Goal: Communication & Community: Answer question/provide support

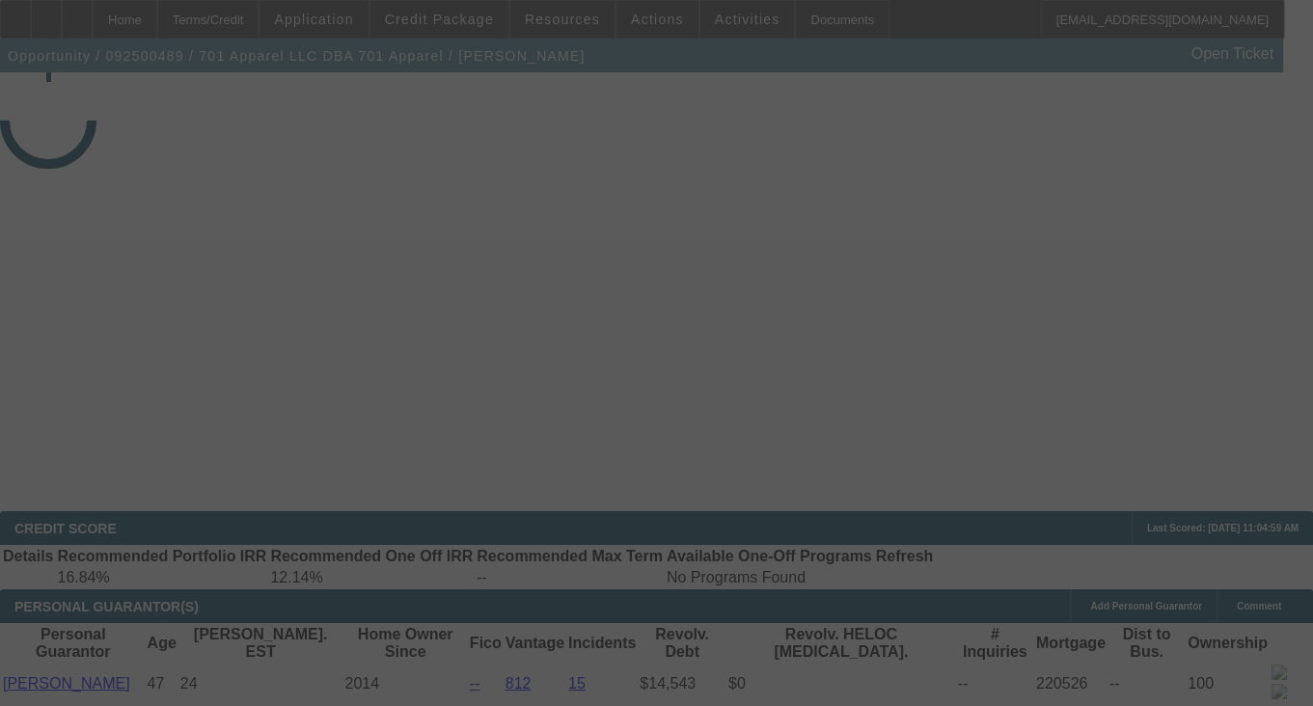
click at [946, 282] on div at bounding box center [656, 353] width 1313 height 706
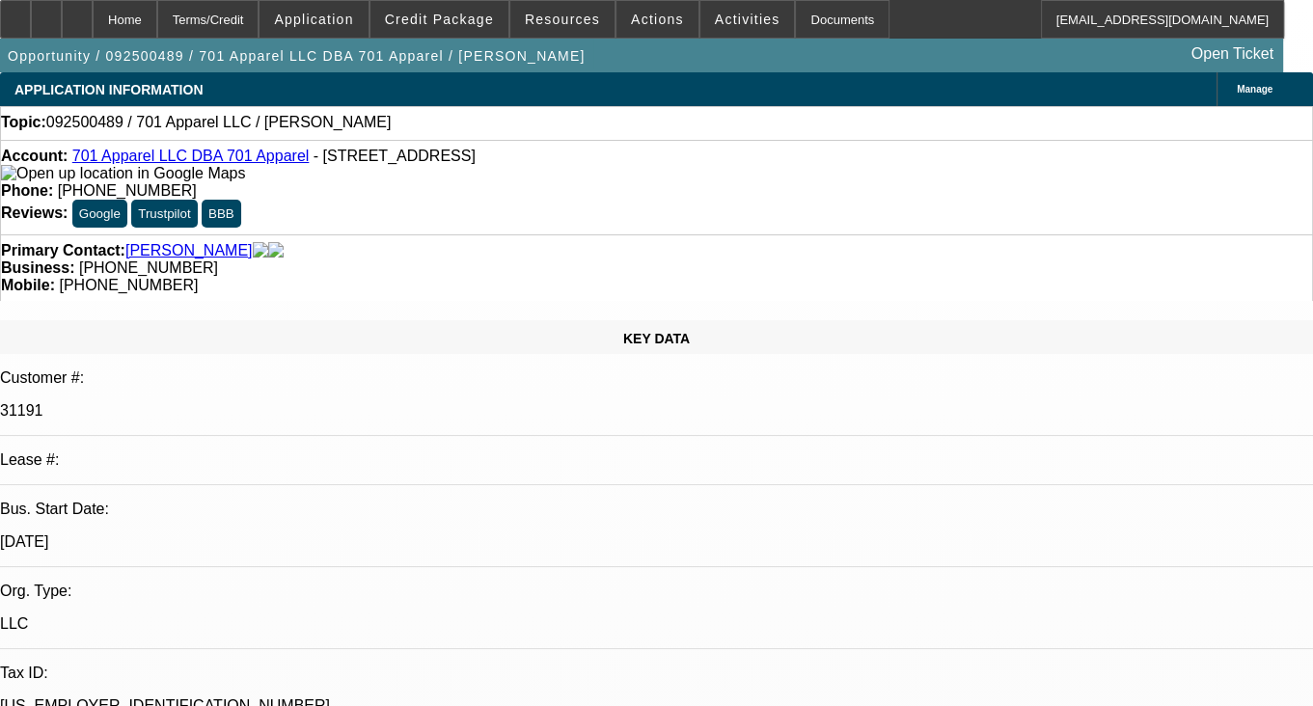
select select "0"
select select "2"
select select "0.1"
select select "1"
select select "2"
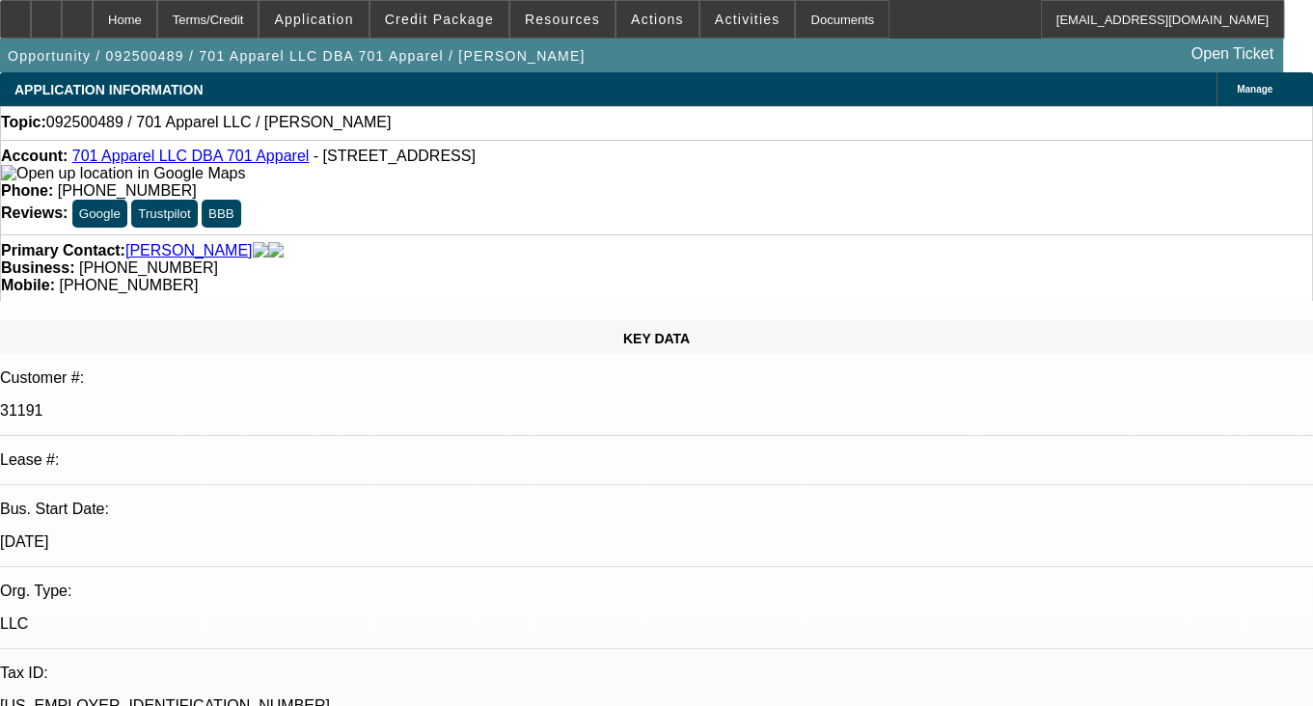
select select "4"
radio input "true"
paste textarea "2 PORTFOLIO DEAL, 2 SERVICE DEAL, ALL PAYMENTS HAVE BEEN ON TIME, NO COLLECTION…"
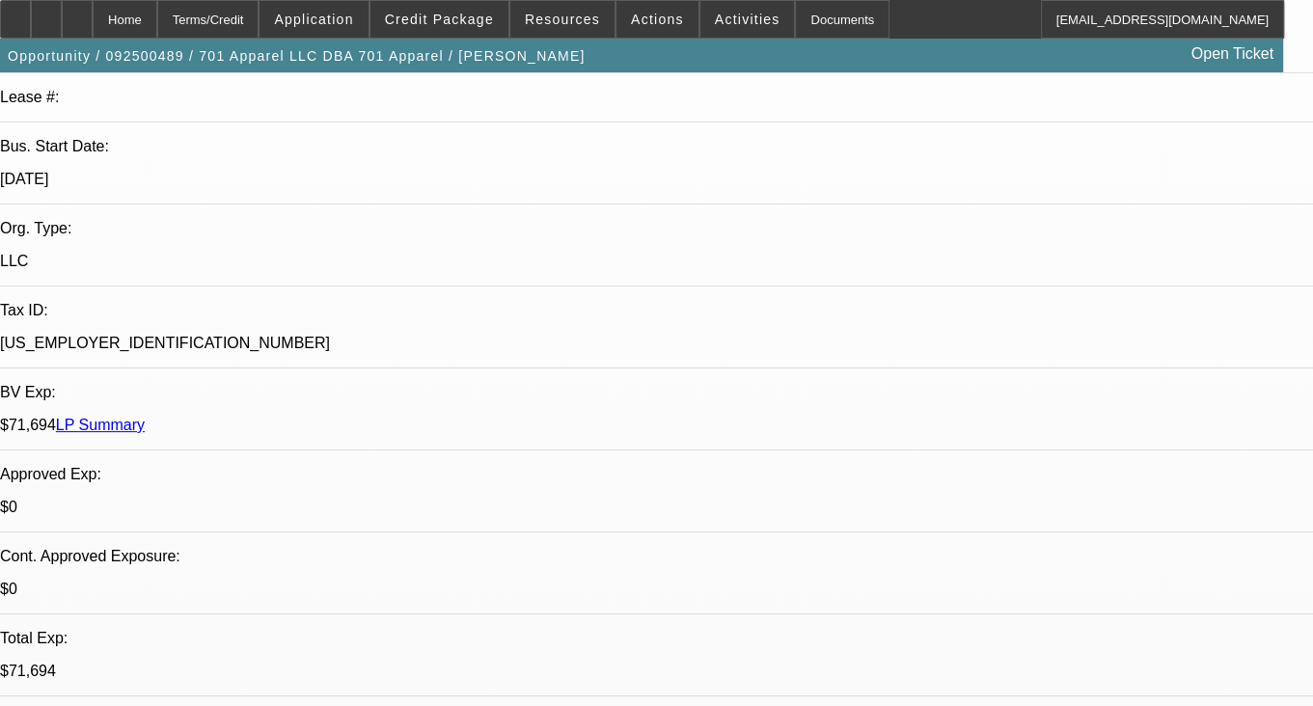
scroll to position [386, 0]
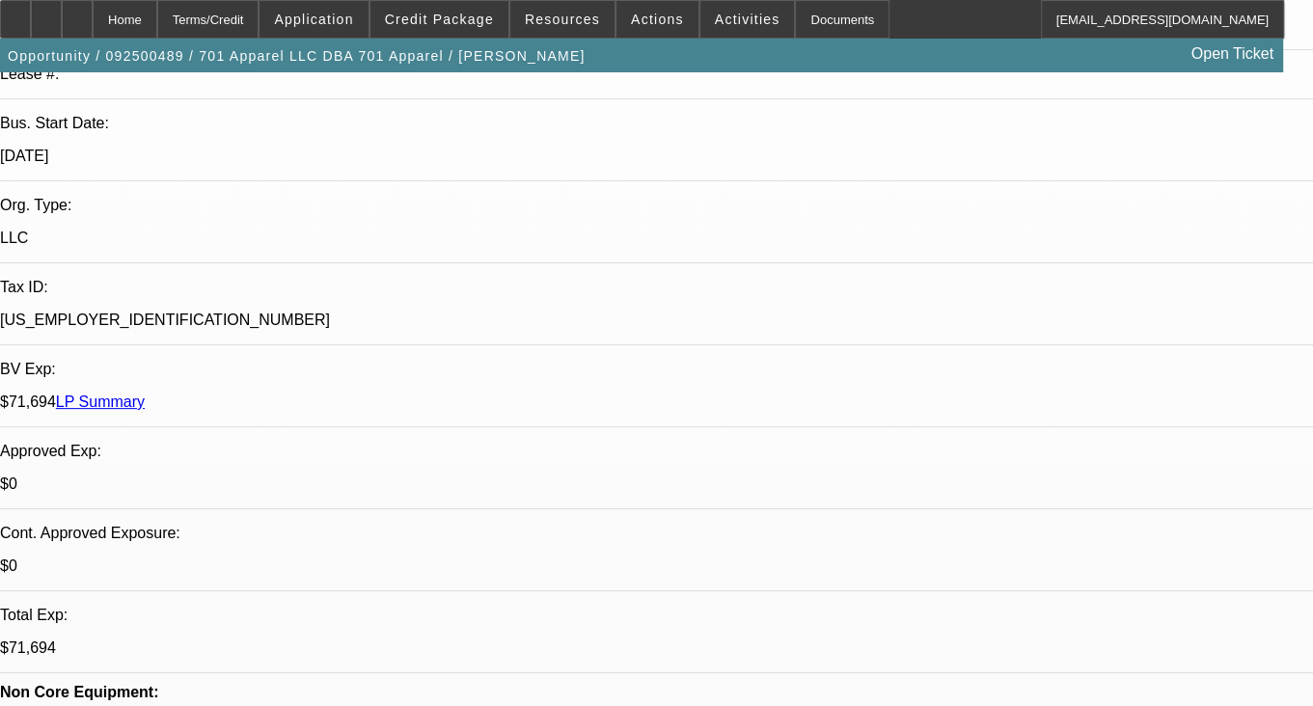
type textarea "2 PORTFOLIO DEAL, 2 SERVICE DEAL, ALL PAYMENTS HAVE BEEN ON TIME, NO COLLECTION…"
radio input "false"
radio input "true"
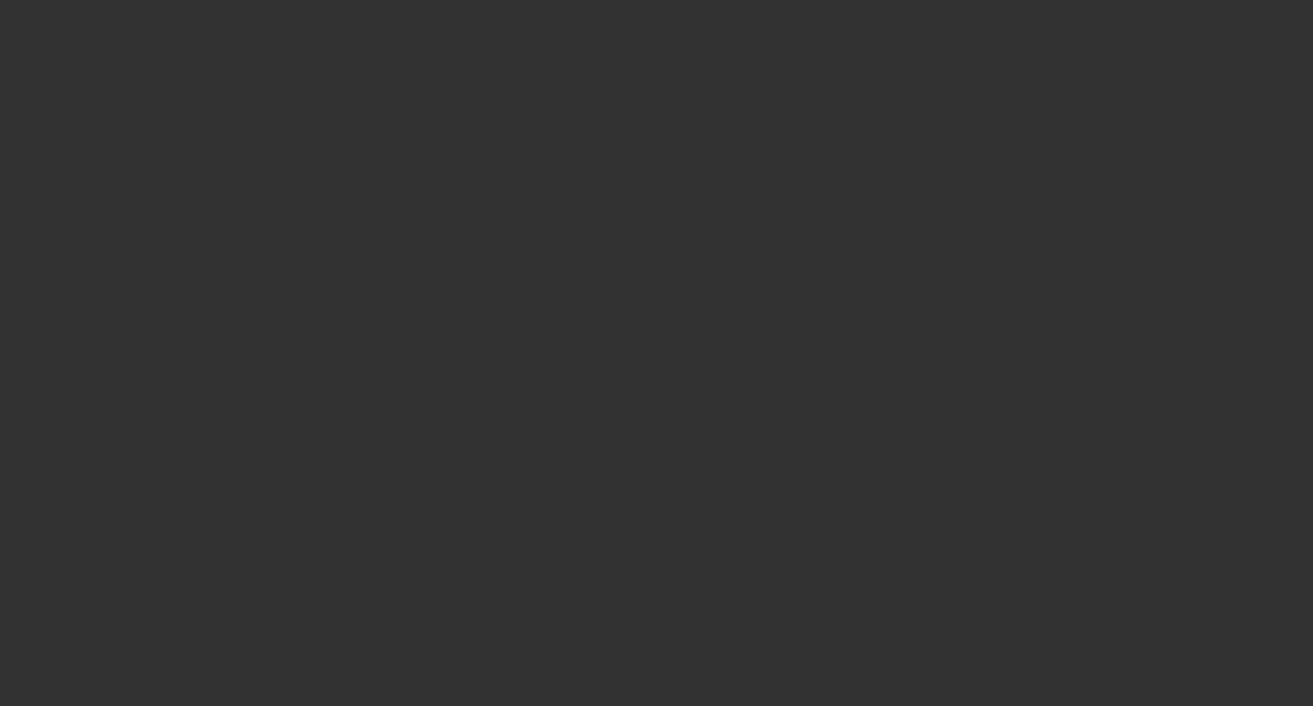
scroll to position [0, 0]
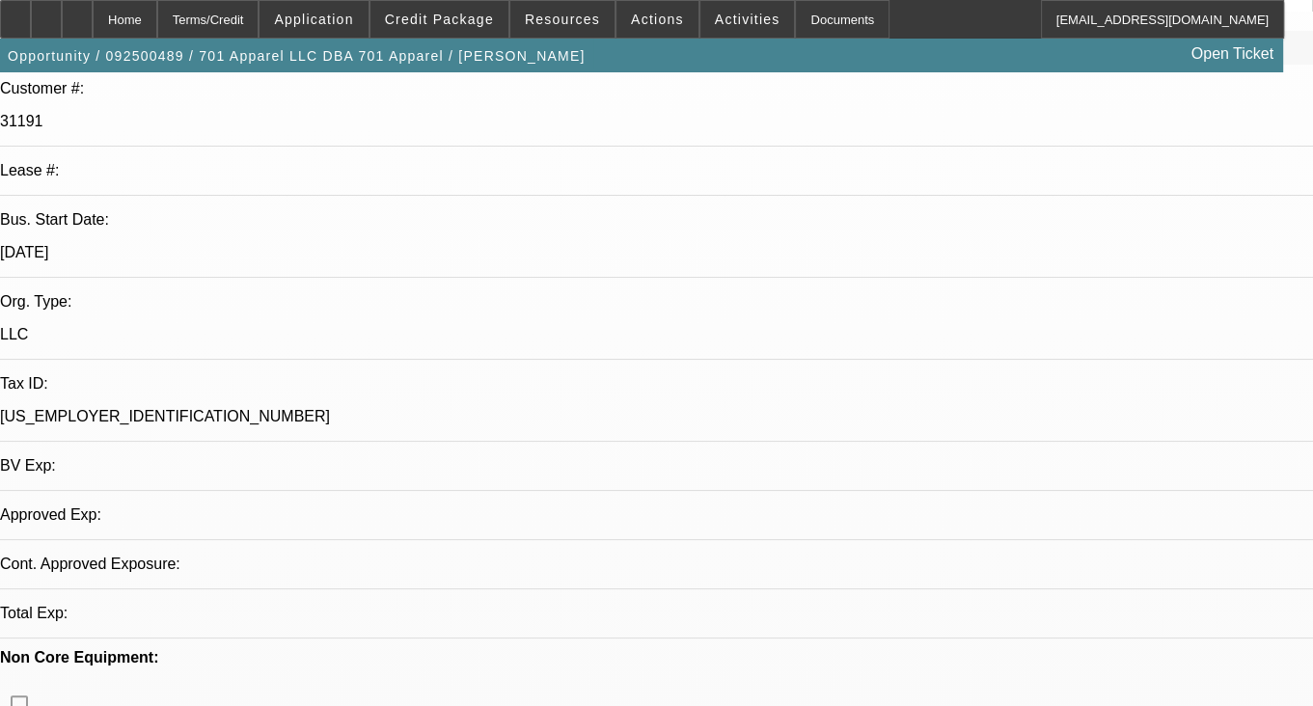
select select "0"
select select "2"
select select "0.1"
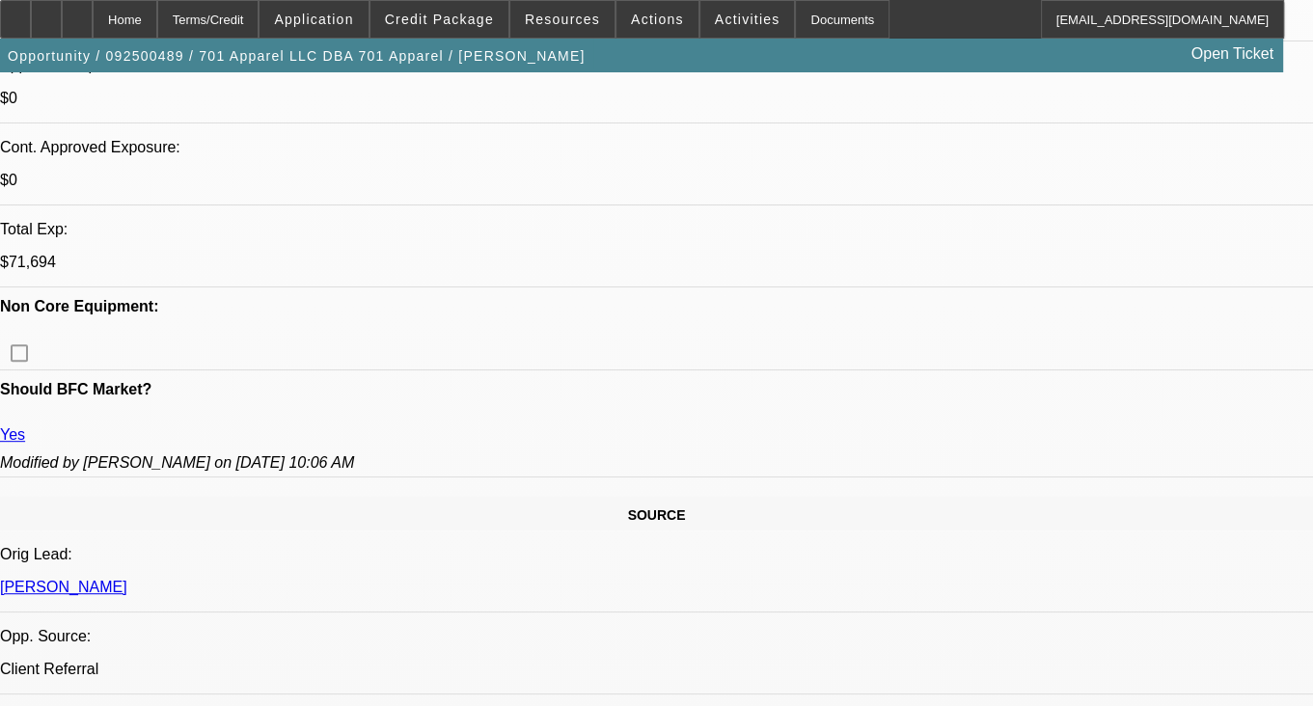
select select "1"
select select "2"
select select "4"
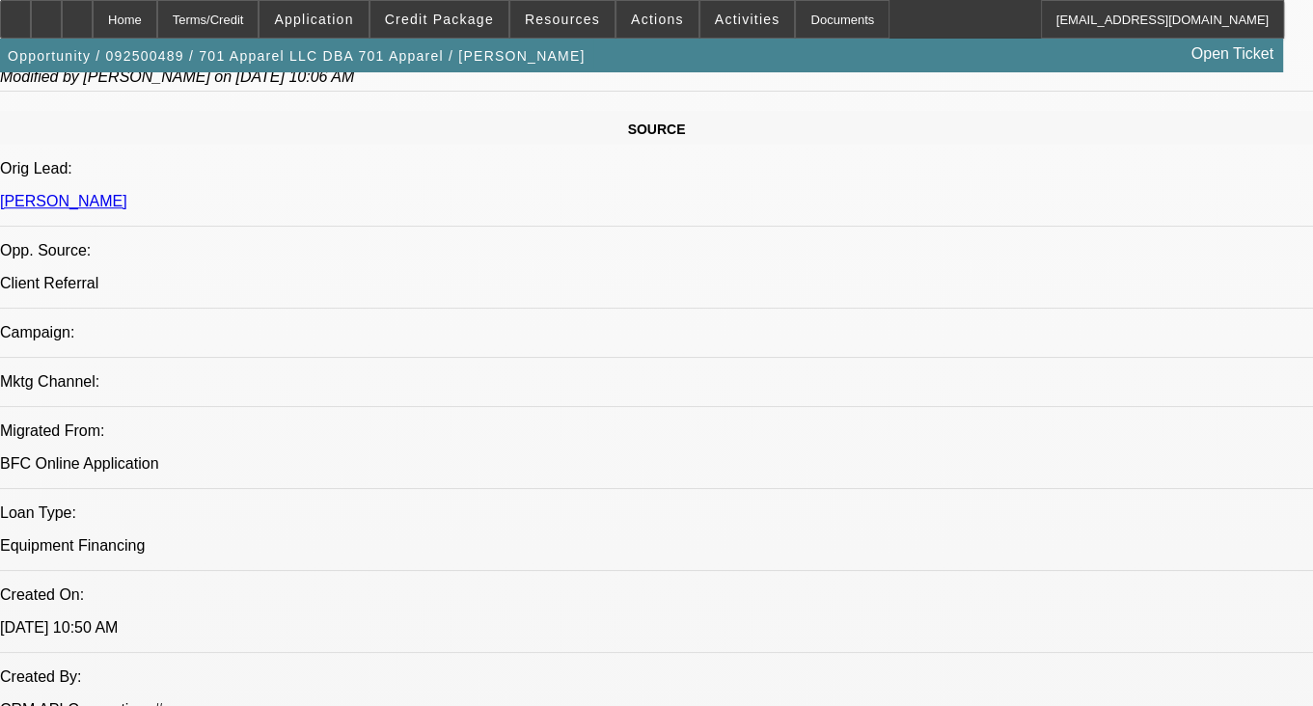
scroll to position [1350, 0]
